Goal: Information Seeking & Learning: Understand process/instructions

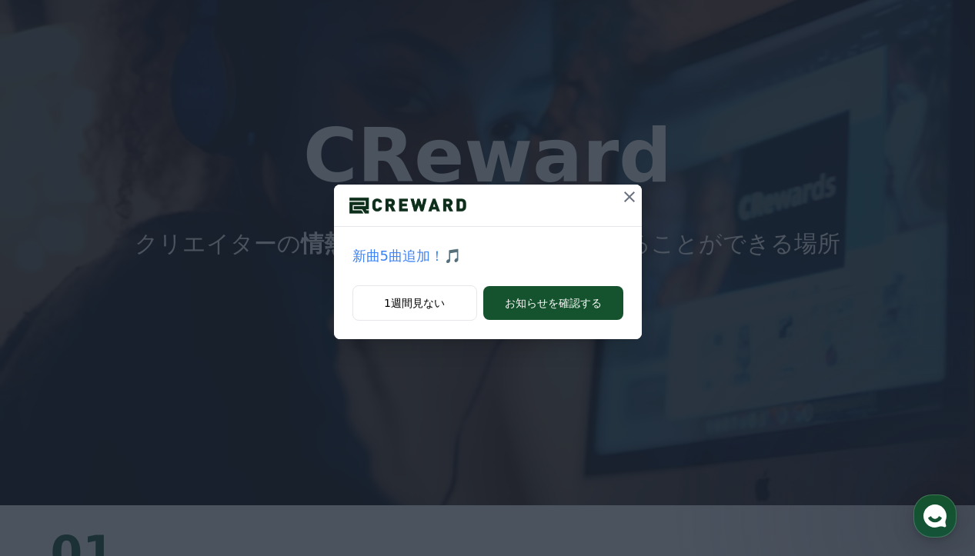
scroll to position [28, 0]
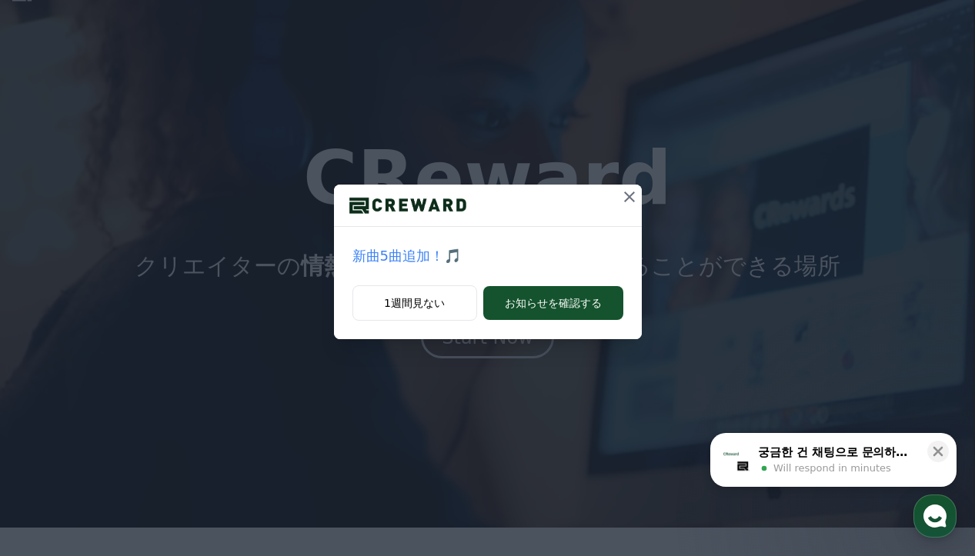
click at [630, 195] on icon at bounding box center [629, 197] width 11 height 11
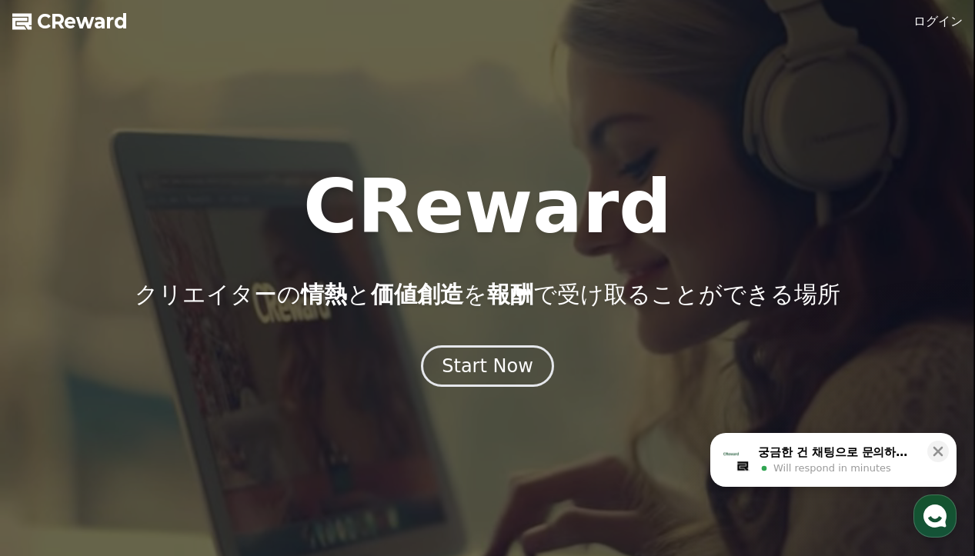
scroll to position [0, 0]
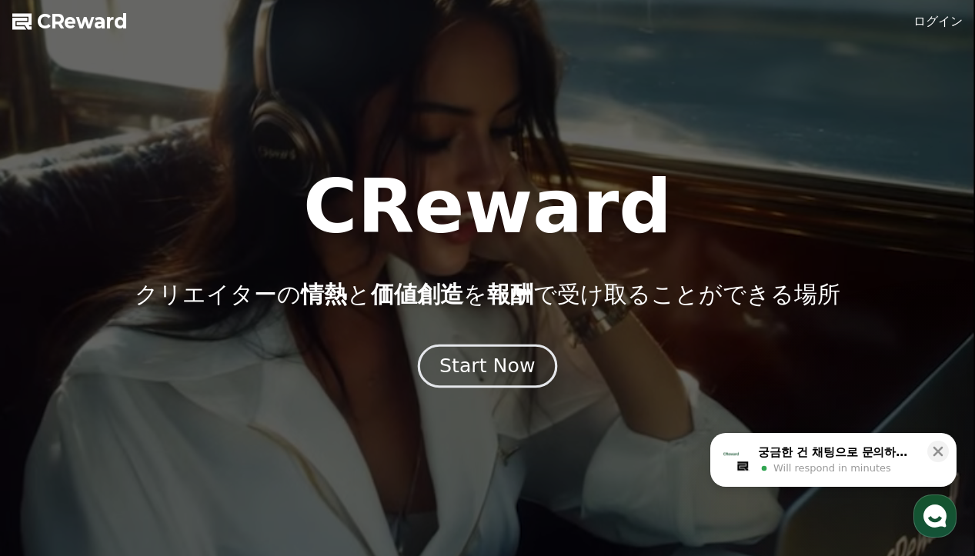
click at [489, 369] on div "Start Now" at bounding box center [486, 366] width 95 height 26
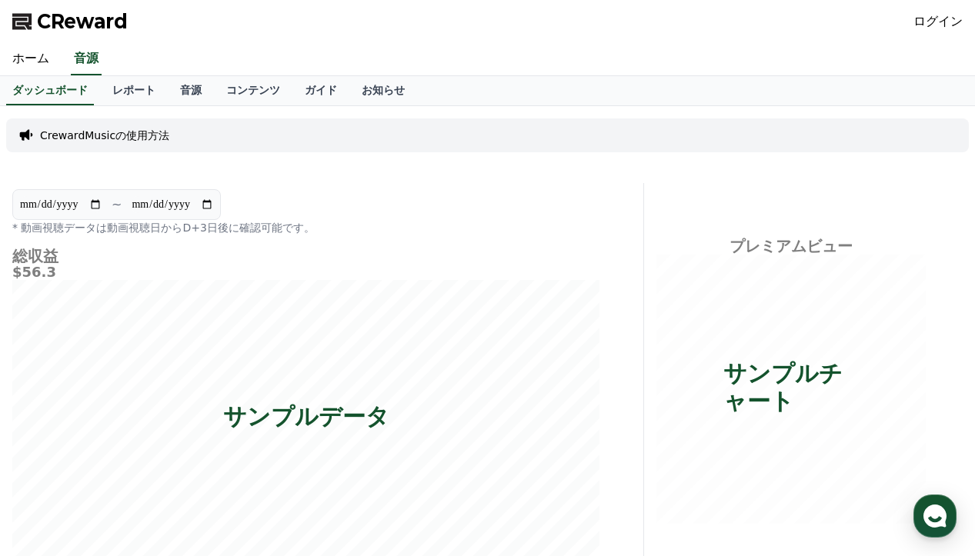
click at [125, 135] on p "CrewardMusicの使用方法" at bounding box center [104, 135] width 129 height 15
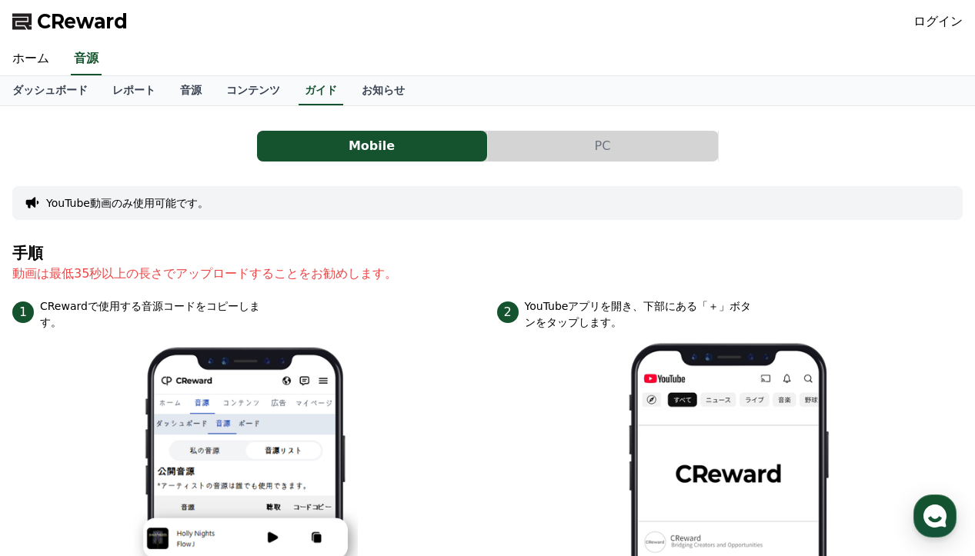
click at [591, 142] on button "PC" at bounding box center [603, 146] width 230 height 31
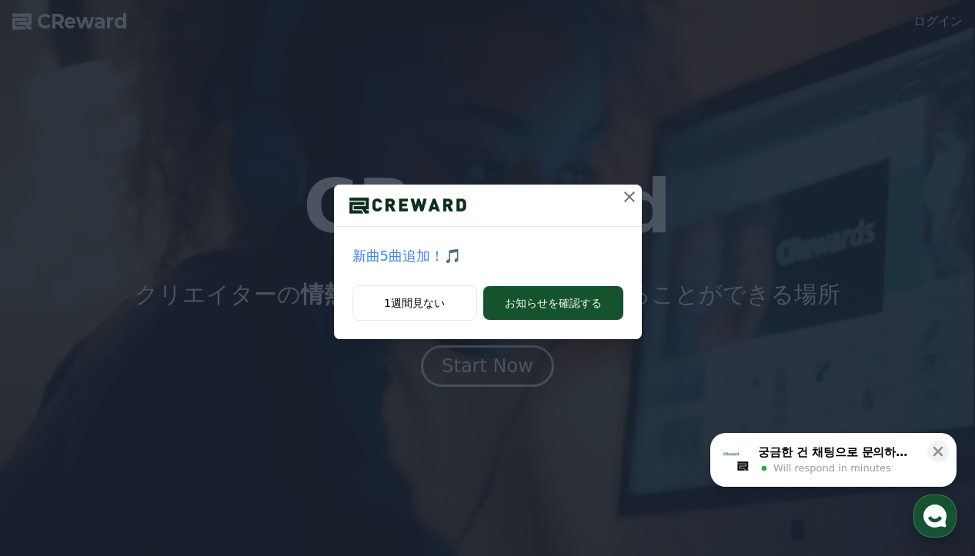
click at [630, 195] on icon at bounding box center [629, 197] width 18 height 18
